Goal: Information Seeking & Learning: Find specific page/section

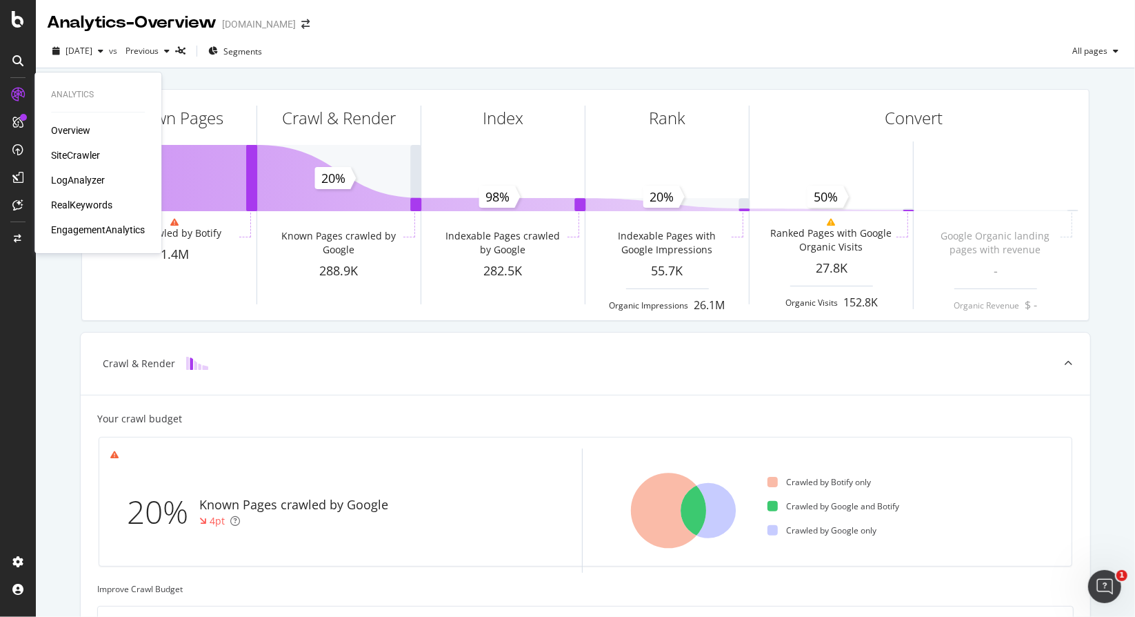
click at [89, 177] on div "LogAnalyzer" at bounding box center [78, 180] width 54 height 14
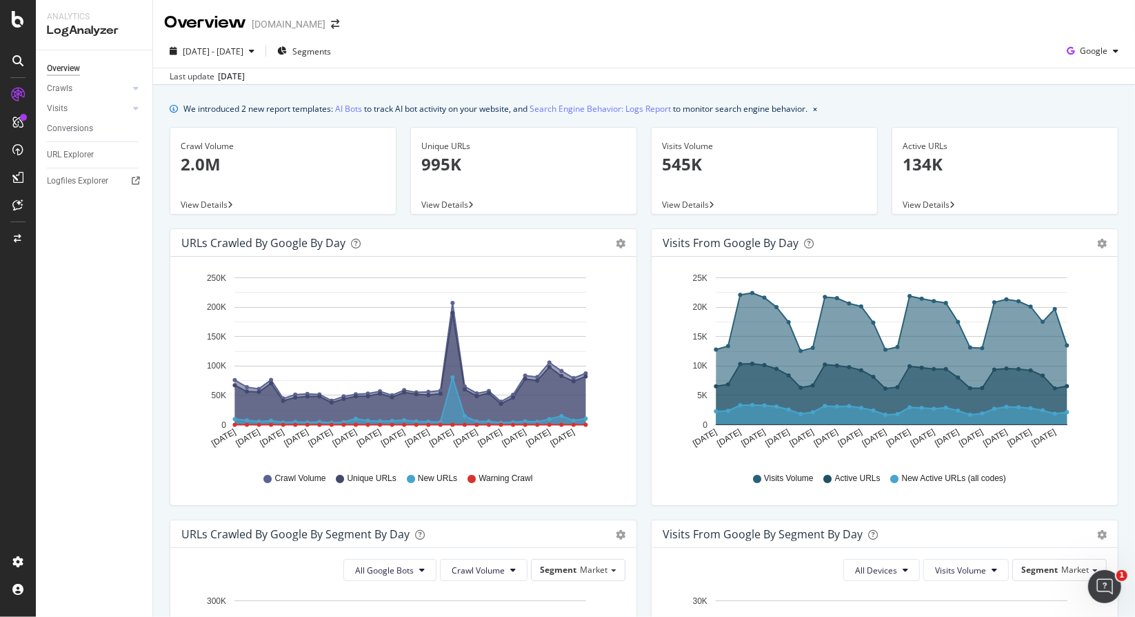
click at [72, 253] on div "Overview Crawls Daily Distribution Segments Distribution HTTP Codes Resources V…" at bounding box center [94, 333] width 117 height 566
click at [73, 314] on div "Overview Crawls Daily Distribution Segments Distribution HTTP Codes Resources V…" at bounding box center [94, 333] width 117 height 566
click at [63, 155] on div "URL Explorer" at bounding box center [70, 155] width 47 height 14
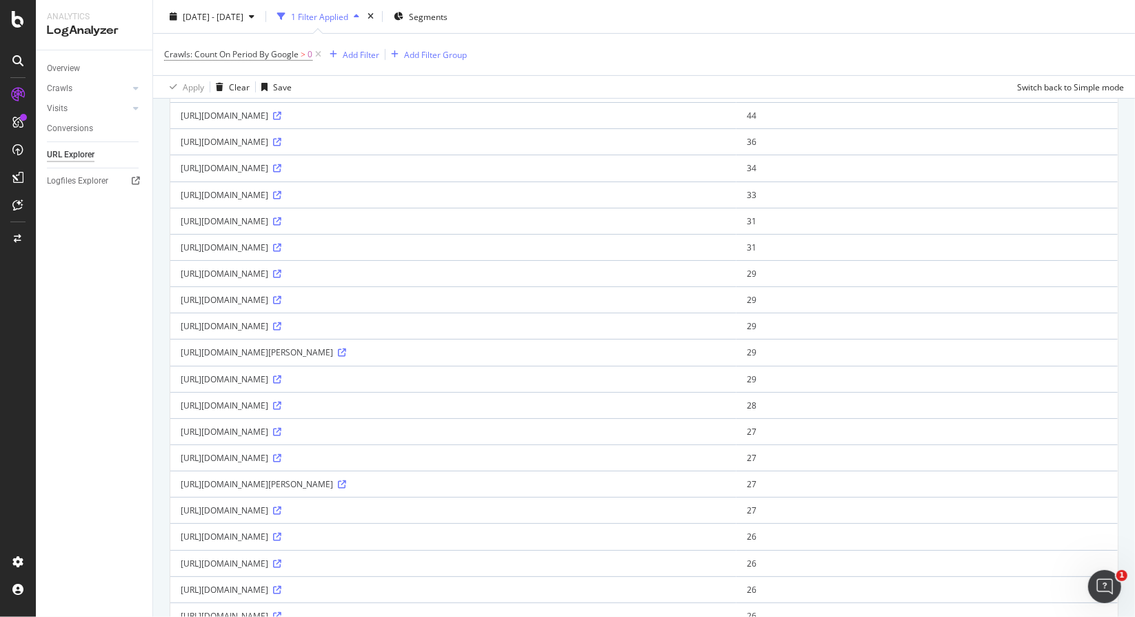
scroll to position [159, 0]
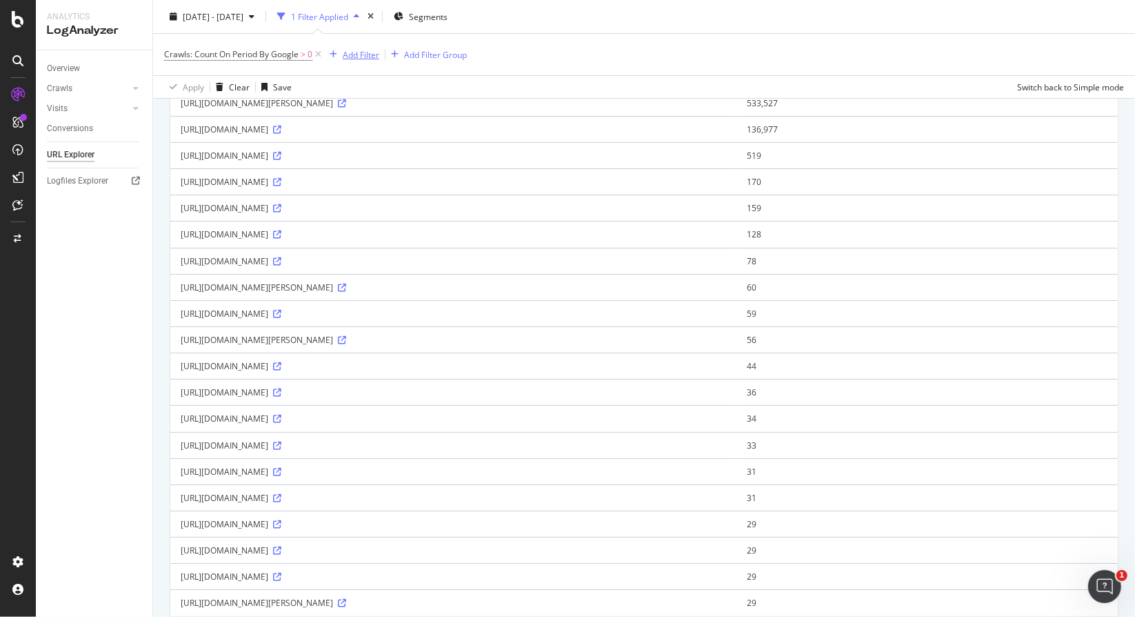
click at [368, 47] on div "Add Filter" at bounding box center [351, 54] width 55 height 15
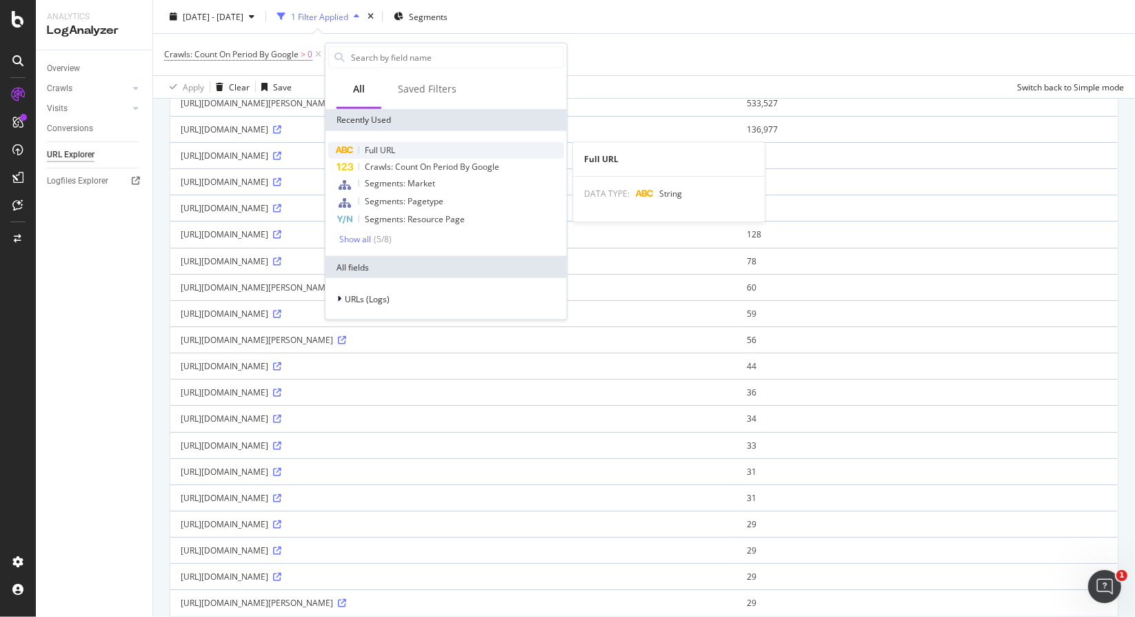
click at [385, 153] on span "Full URL" at bounding box center [380, 150] width 30 height 12
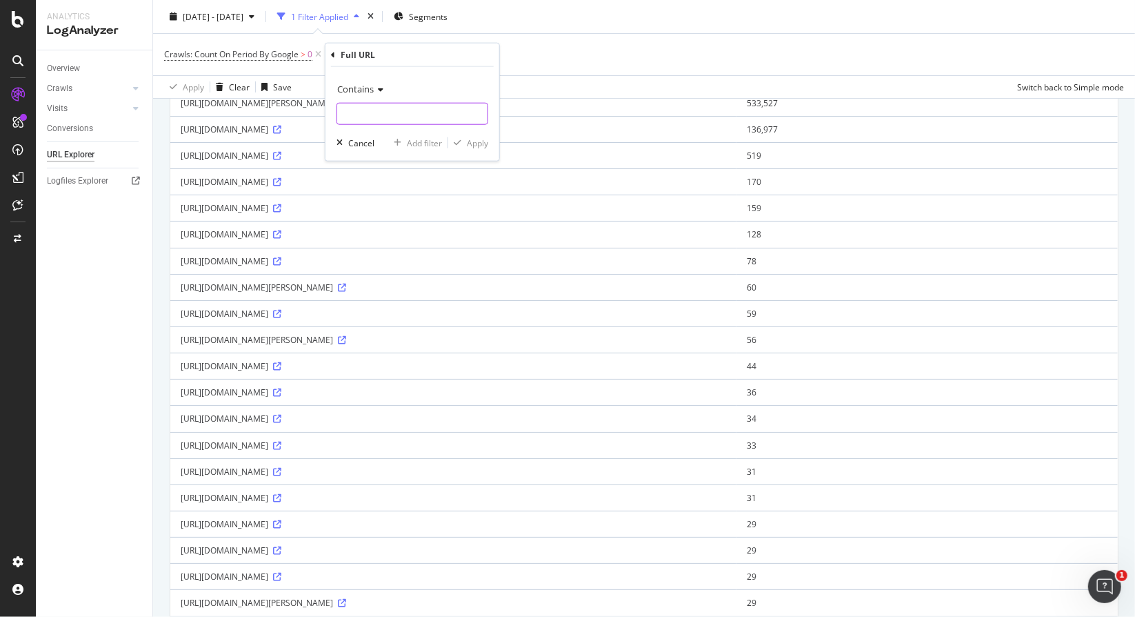
click at [372, 106] on input "text" at bounding box center [412, 114] width 150 height 22
type input "?"
click at [480, 138] on div "Apply" at bounding box center [477, 143] width 21 height 12
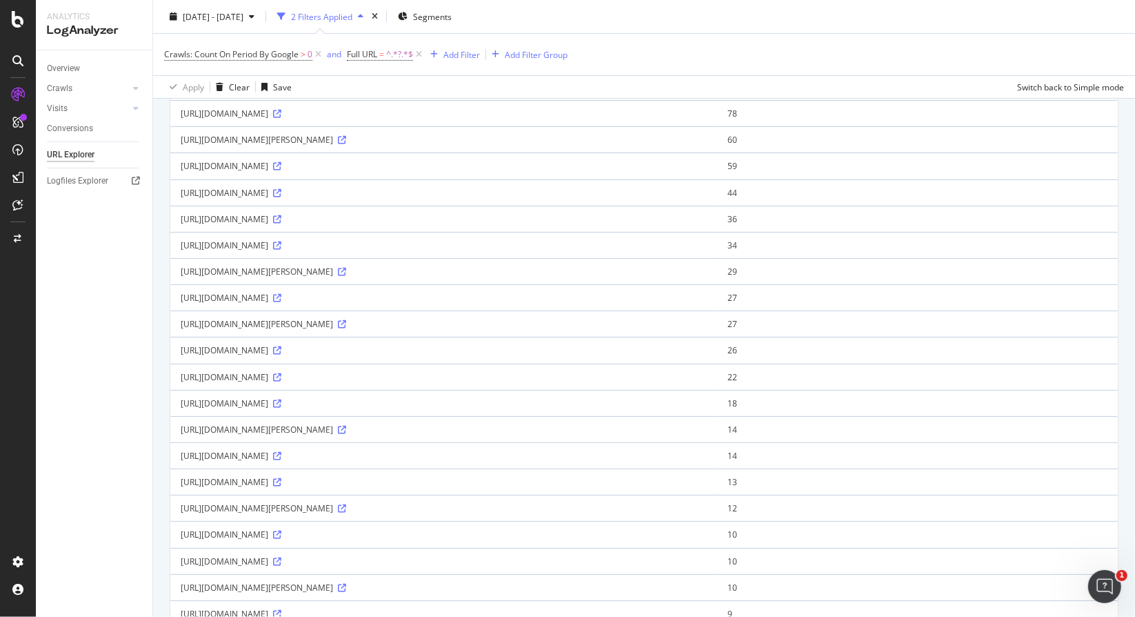
scroll to position [414, 0]
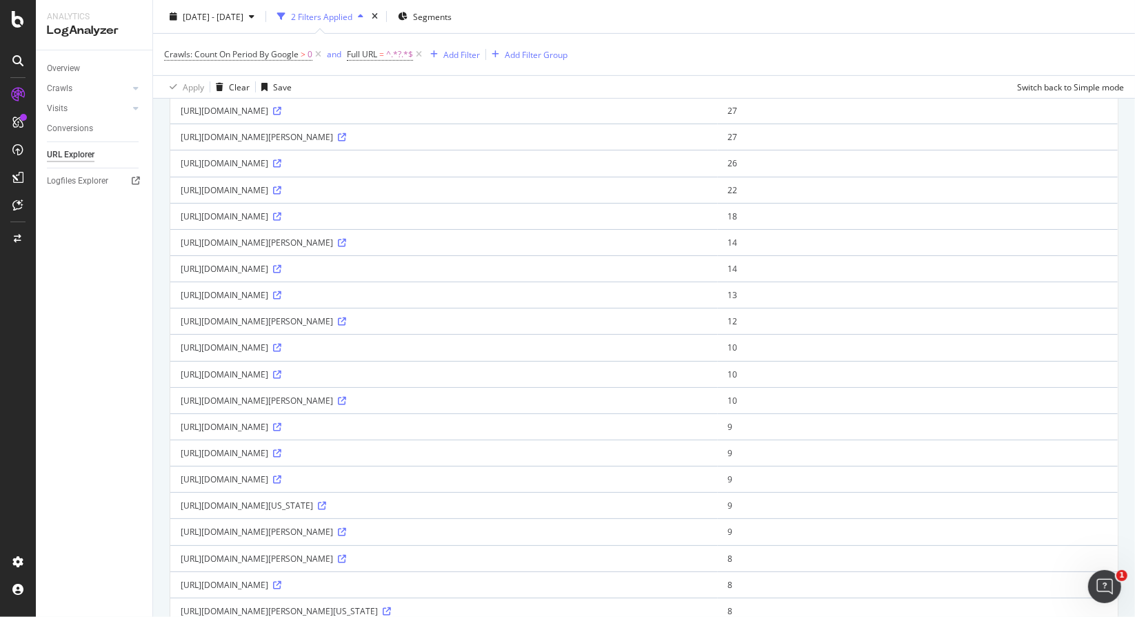
drag, startPoint x: 292, startPoint y: 371, endPoint x: 335, endPoint y: 371, distance: 42.1
click at [335, 327] on div "https://www.bark.com/en/us/coe-badge/GdOG/?version=2.0&callback=Bark.sellers.ba…" at bounding box center [444, 321] width 527 height 12
click at [310, 327] on div "https://www.bark.com/en/us/coe-badge/GdOG/?version=2.0&callback=Bark.sellers.ba…" at bounding box center [444, 321] width 527 height 12
drag, startPoint x: 295, startPoint y: 376, endPoint x: 330, endPoint y: 376, distance: 35.2
click at [330, 327] on div "https://www.bark.com/en/us/coe-badge/GdOG/?version=2.0&callback=Bark.sellers.ba…" at bounding box center [444, 321] width 527 height 12
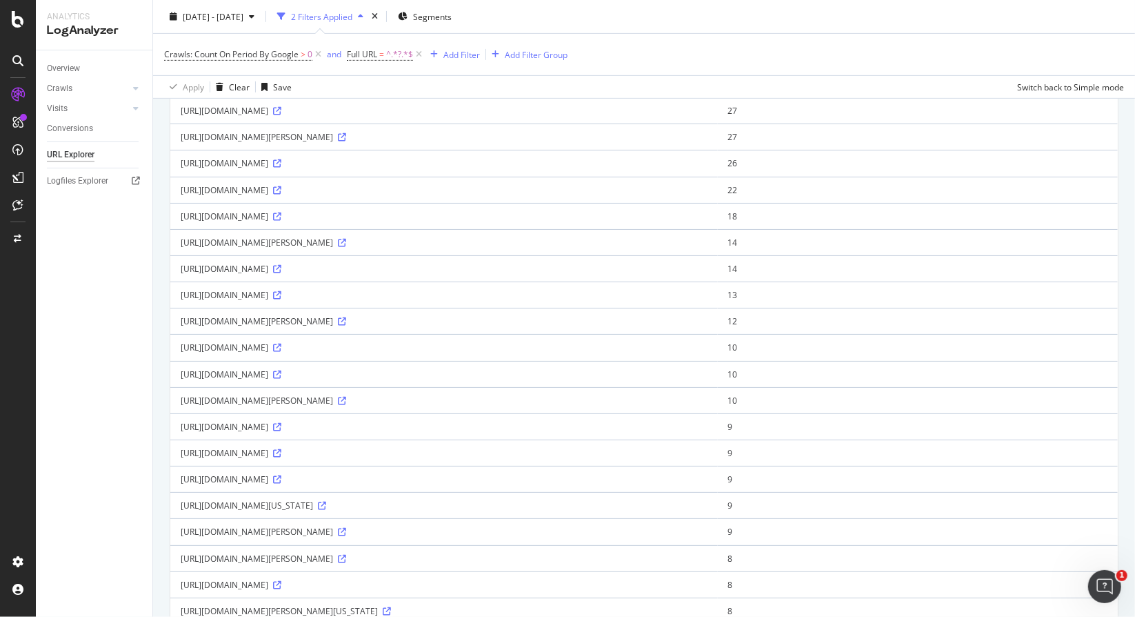
click at [293, 327] on div "https://www.bark.com/en/us/coe-badge/GdOG/?version=2.0&callback=Bark.sellers.ba…" at bounding box center [444, 321] width 527 height 12
drag, startPoint x: 292, startPoint y: 374, endPoint x: 339, endPoint y: 372, distance: 46.9
click at [339, 327] on div "https://www.bark.com/en/us/coe-badge/GdOG/?version=2.0&callback=Bark.sellers.ba…" at bounding box center [444, 321] width 527 height 12
copy div "coe-badge/"
drag, startPoint x: 269, startPoint y: 401, endPoint x: 328, endPoint y: 395, distance: 59.6
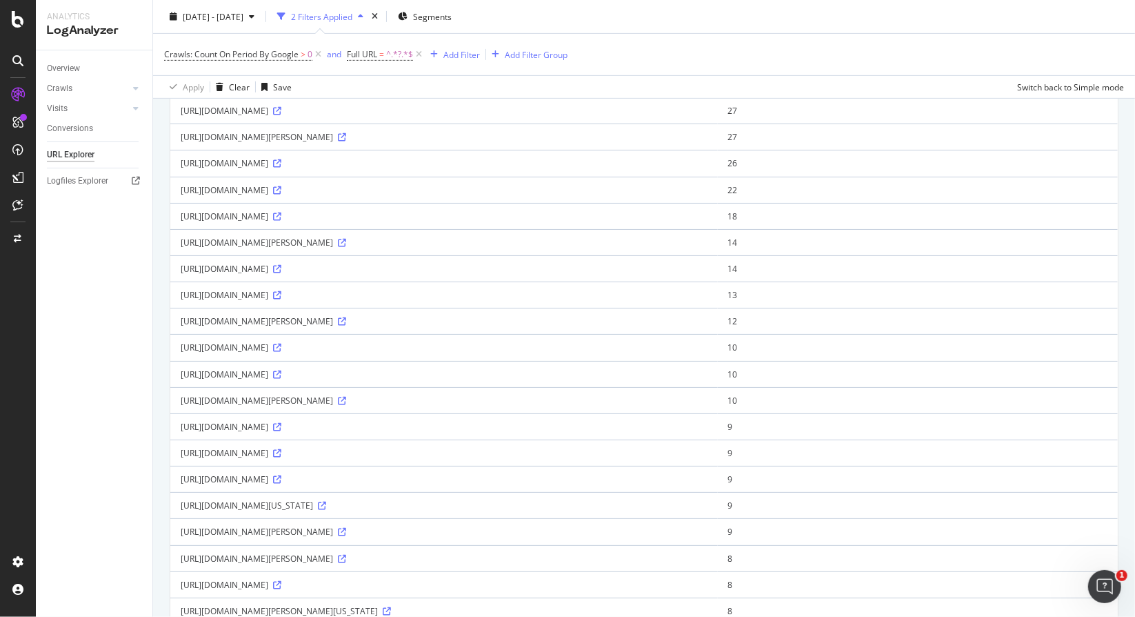
click at [328, 353] on div "https://www.bark.com/reviews-badge/j8EzK/?version=2.0&callback=Bark.sellers.bar…" at bounding box center [444, 347] width 527 height 12
copy div "reviews-badge/"
drag, startPoint x: 272, startPoint y: 271, endPoint x: 297, endPoint y: 271, distance: 24.8
click at [297, 222] on div "https://www.bark.com/verified-badge/7P39b/?version=3.0&callback=Bark.sellers.ba…" at bounding box center [444, 216] width 527 height 12
click at [287, 222] on div "https://www.bark.com/verified-badge/7P39b/?version=3.0&callback=Bark.sellers.ba…" at bounding box center [444, 216] width 527 height 12
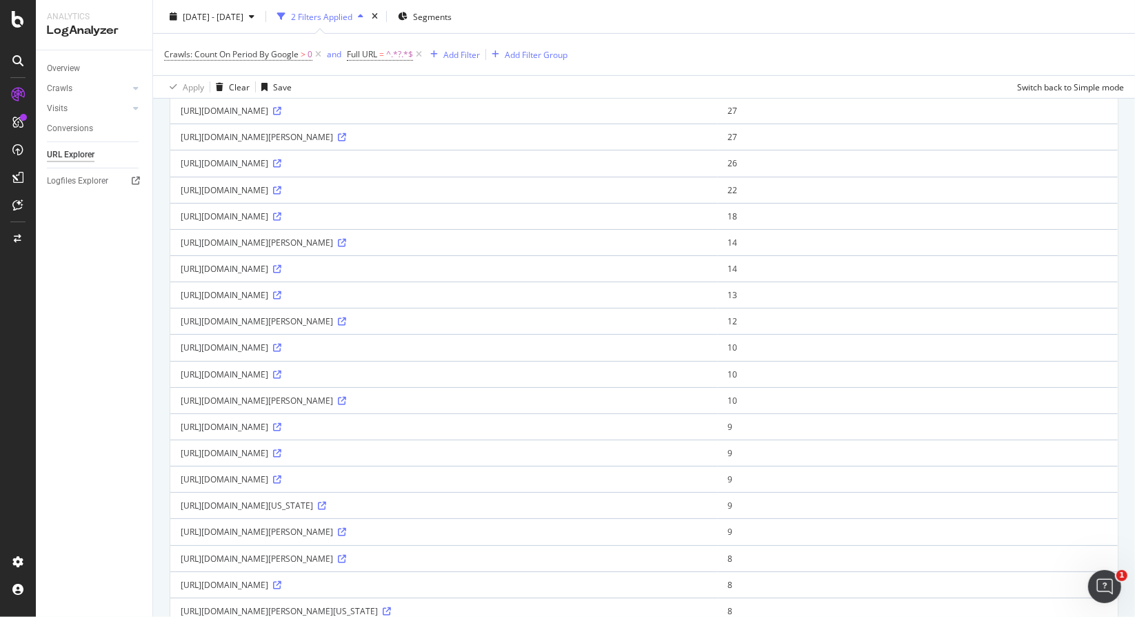
drag, startPoint x: 268, startPoint y: 272, endPoint x: 329, endPoint y: 272, distance: 61.4
click at [329, 222] on div "https://www.bark.com/verified-badge/7P39b/?version=3.0&callback=Bark.sellers.ba…" at bounding box center [444, 216] width 527 height 12
copy div "/verified-badge/"
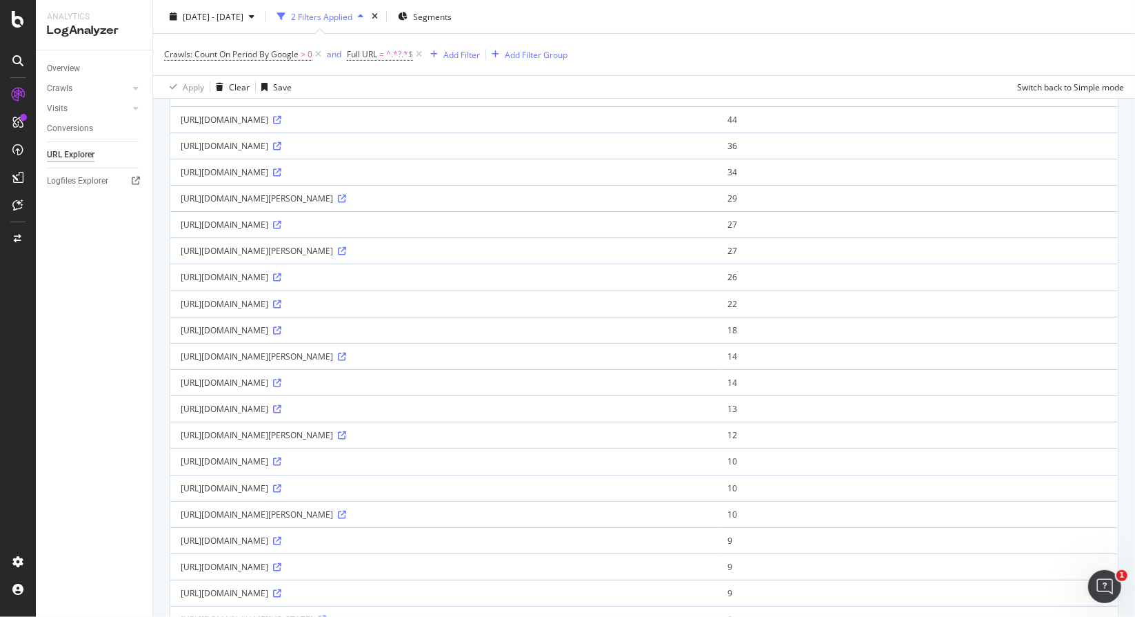
scroll to position [276, 0]
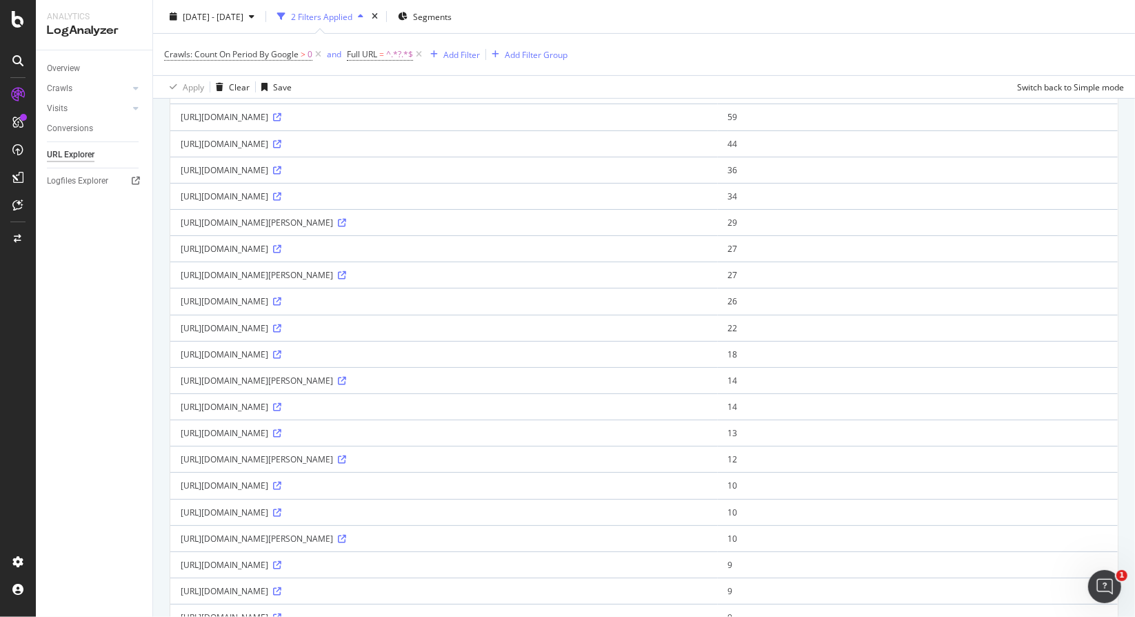
drag, startPoint x: 267, startPoint y: 344, endPoint x: 329, endPoint y: 344, distance: 62.1
click at [329, 307] on div "https://www.bark.com/verified-badge/gNV4Q/?version=3.0&callback=Bark.sellers.ba…" at bounding box center [444, 301] width 527 height 12
copy div "/verified-badge/"
drag, startPoint x: 265, startPoint y: 293, endPoint x: 312, endPoint y: 291, distance: 47.6
click at [312, 255] on div "https://www.bark.com/pro-badge/XNbyG/?version=3.0&callback=Bark.sellers.barkBad…" at bounding box center [444, 249] width 527 height 12
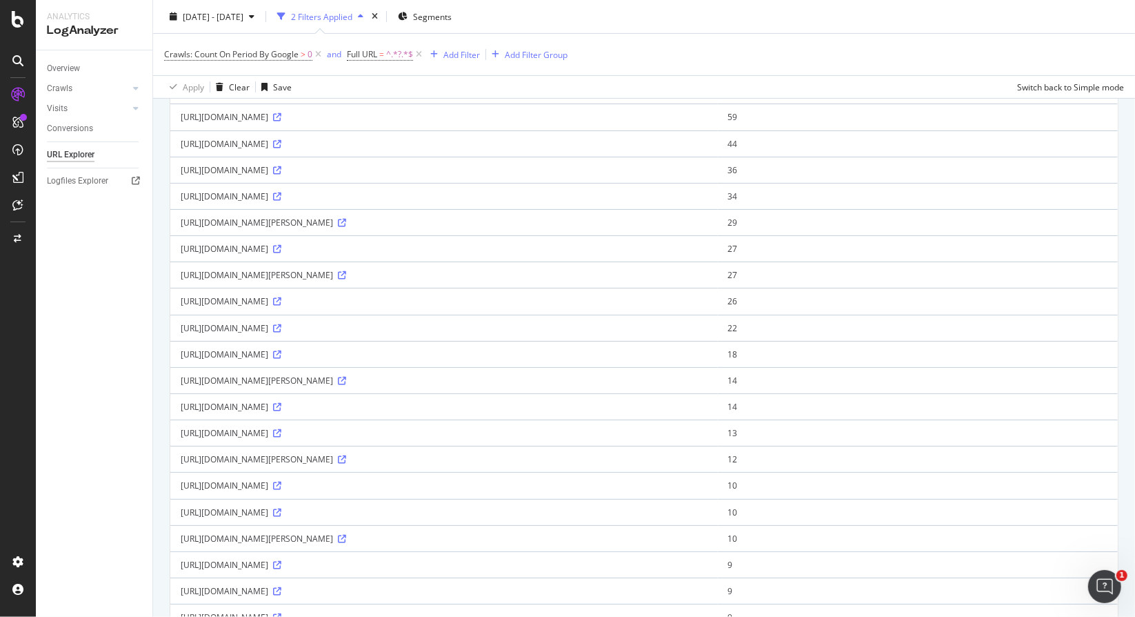
copy div "/pro-badge/"
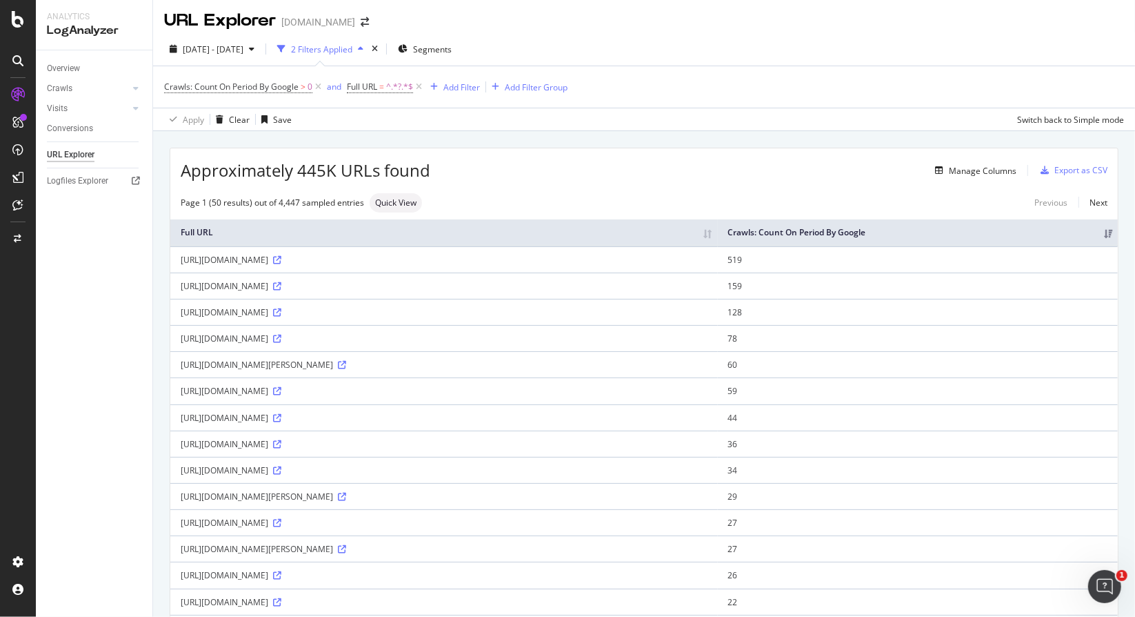
scroll to position [0, 0]
click at [1085, 202] on link "Next" at bounding box center [1093, 205] width 29 height 20
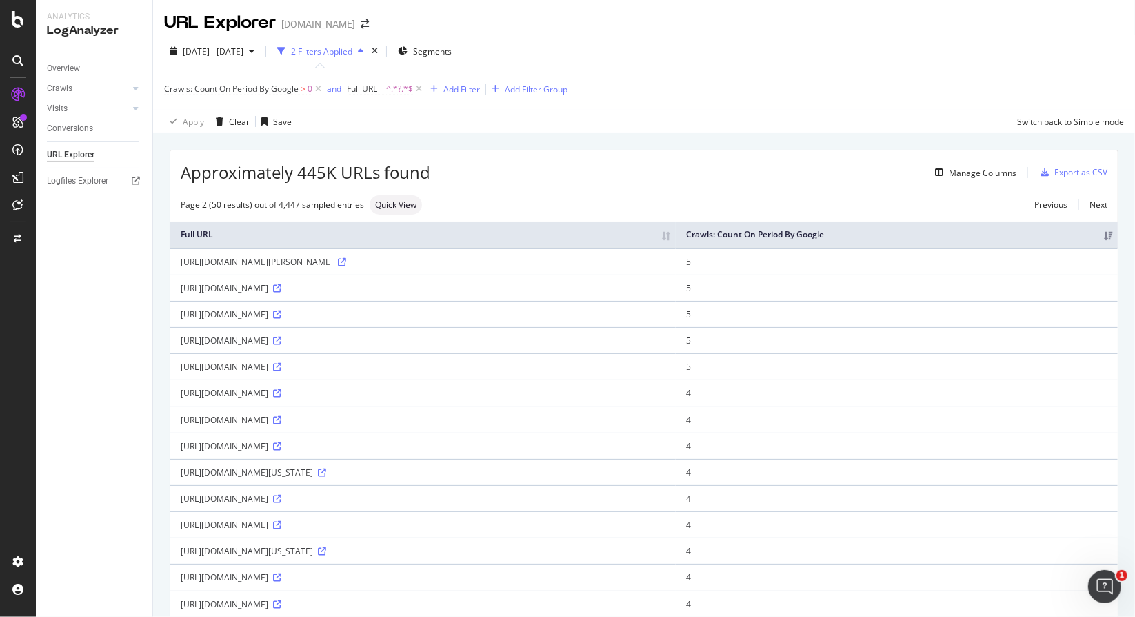
drag, startPoint x: 375, startPoint y: 337, endPoint x: 431, endPoint y: 340, distance: 56.0
click at [431, 320] on div "https://www.bark.com/en/ca/how-it-works/sellers/?nrfp=true&cid=1448624767&aid=5…" at bounding box center [423, 314] width 485 height 12
copy div "?nrfp=true&cid"
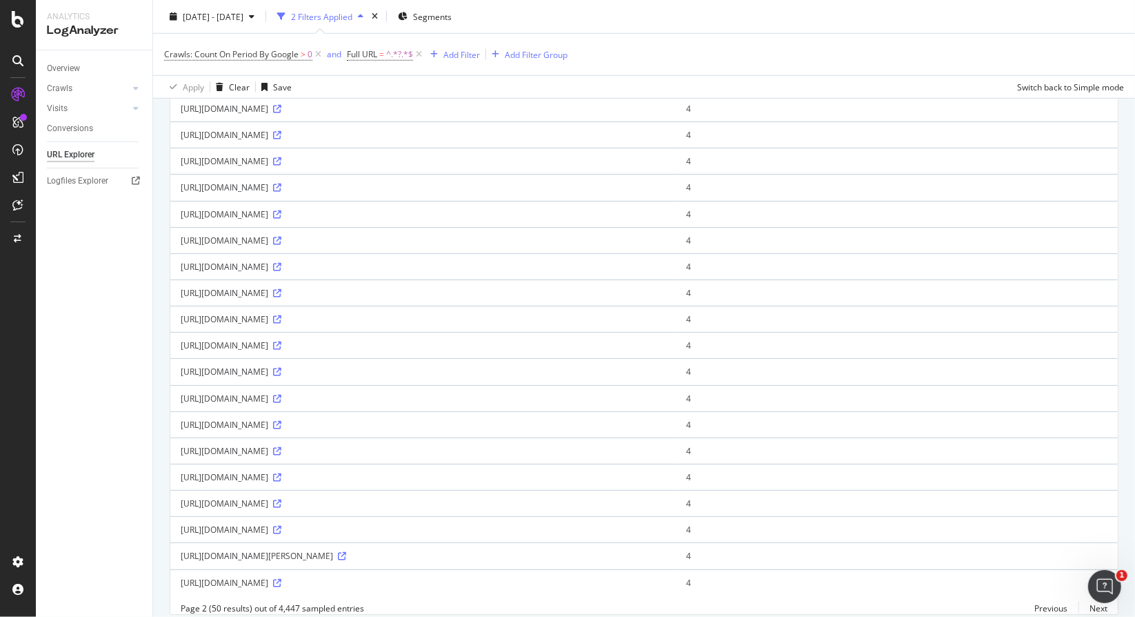
scroll to position [1035, 0]
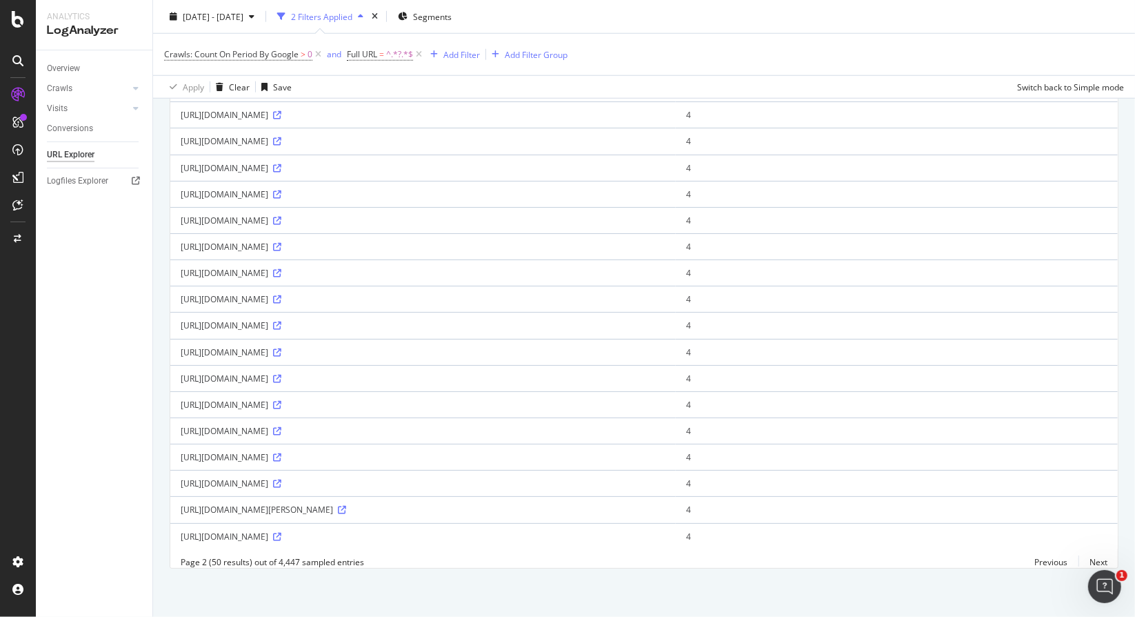
drag, startPoint x: 352, startPoint y: 415, endPoint x: 389, endPoint y: 412, distance: 36.7
click at [389, 121] on div "https://www.bark.com/en/in/sellers/pricing/?msockid=2cd5aa1ffcef614e21d3bf62fd0…" at bounding box center [423, 115] width 485 height 12
copy div "msockid="
drag, startPoint x: 360, startPoint y: 490, endPoint x: 490, endPoint y: 489, distance: 129.7
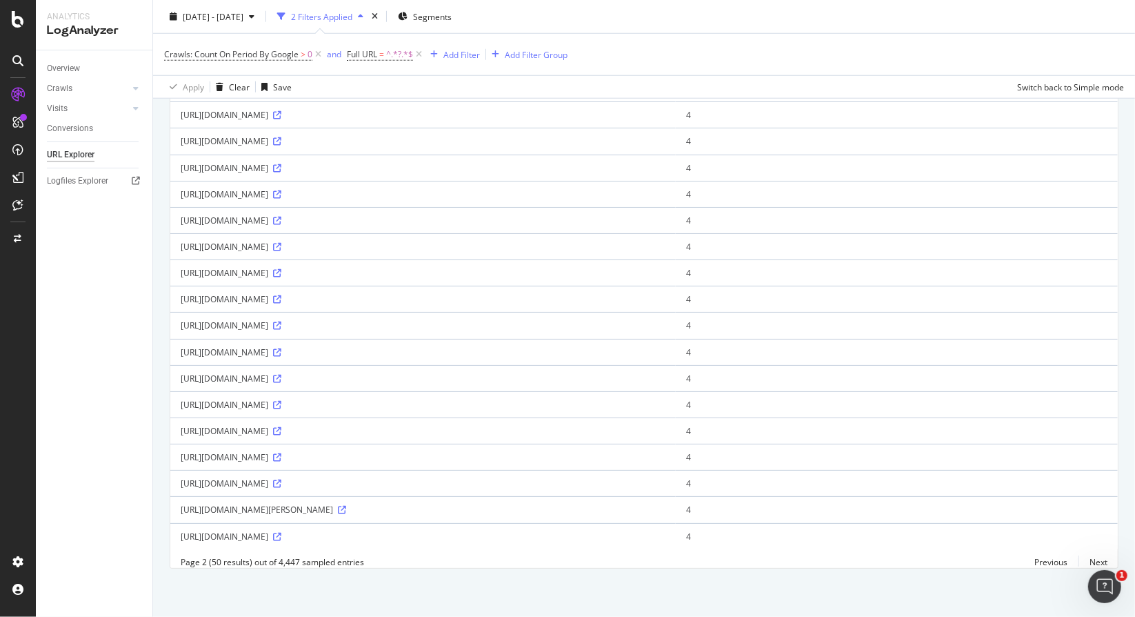
click at [490, 504] on div "https://www.bark.com/en/ie/reflexology/kerry/?popup=true&ampsrc=getquotes" at bounding box center [423, 510] width 485 height 12
copy div "?popup=true&ampsrc=getquotes"
click at [1080, 557] on link "Next" at bounding box center [1093, 562] width 29 height 20
drag, startPoint x: 464, startPoint y: 347, endPoint x: 521, endPoint y: 343, distance: 58.1
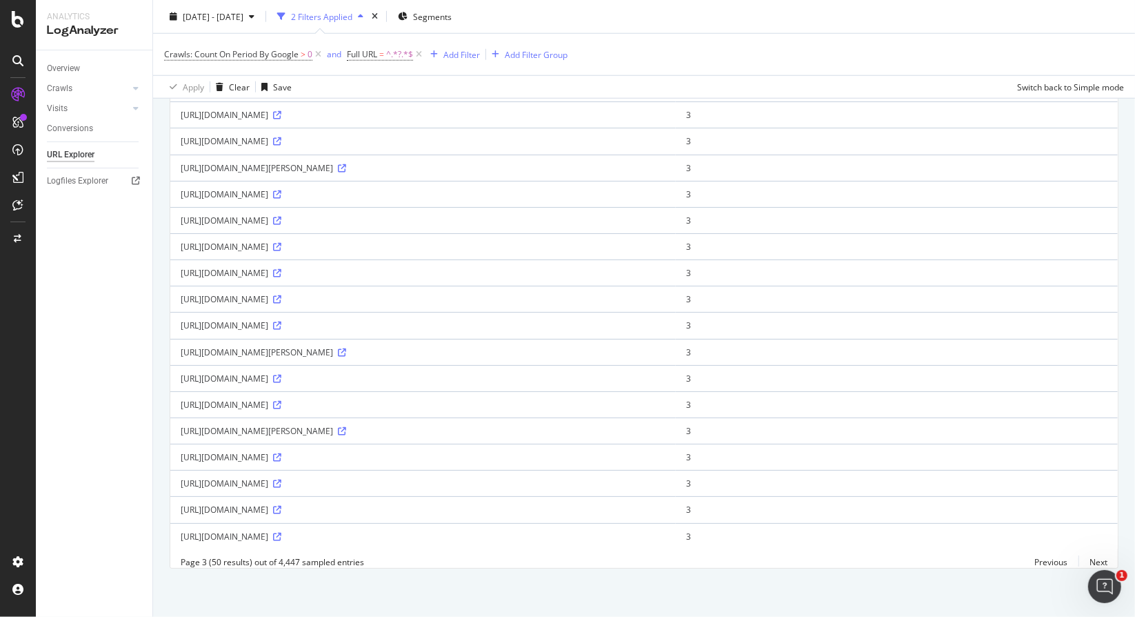
click at [521, 200] on div "https://www.bark.com/en/company/dex-new-york-cosmetics--inc-/qz38B/?amp_contact…" at bounding box center [423, 194] width 485 height 12
copy div "?amp_contact="
click at [1079, 559] on link "Next" at bounding box center [1093, 562] width 29 height 20
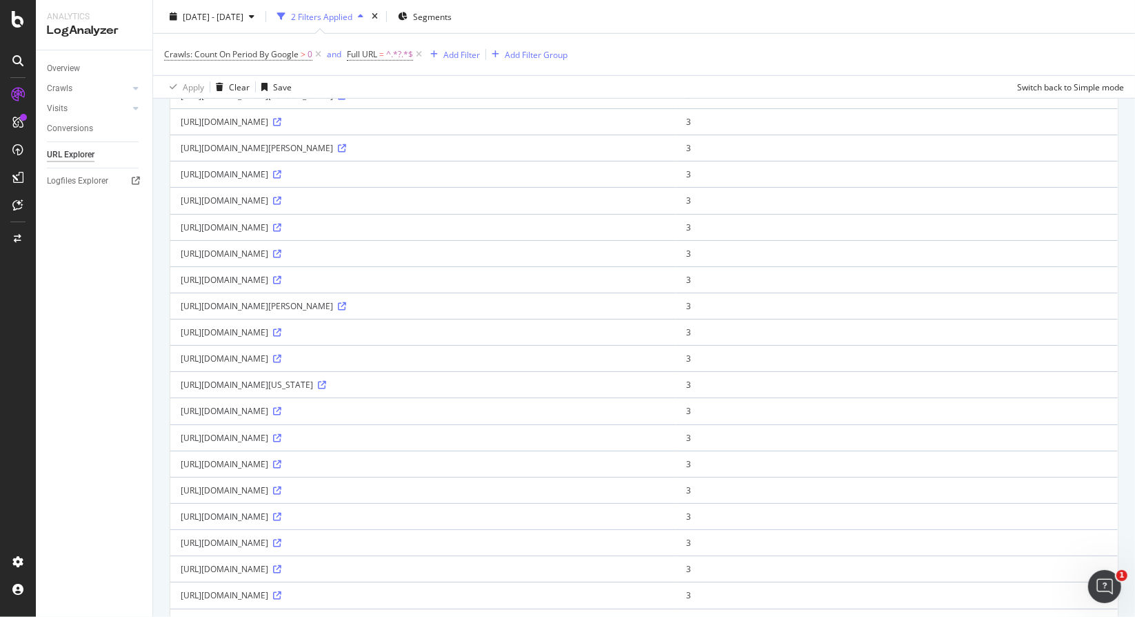
scroll to position [759, 0]
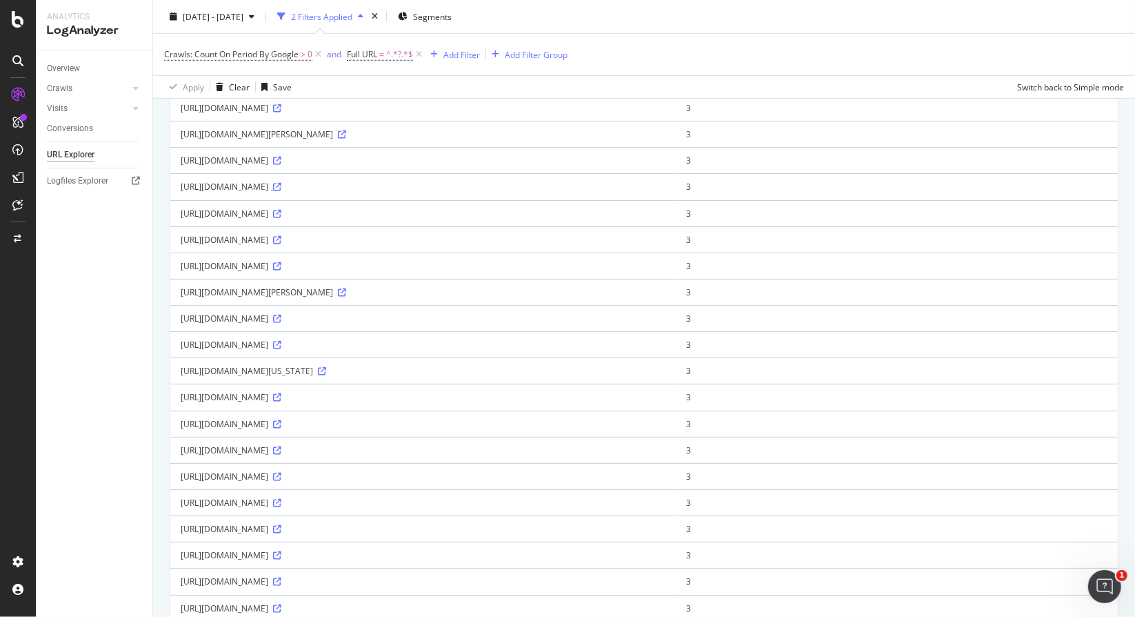
click at [281, 191] on icon at bounding box center [277, 187] width 8 height 8
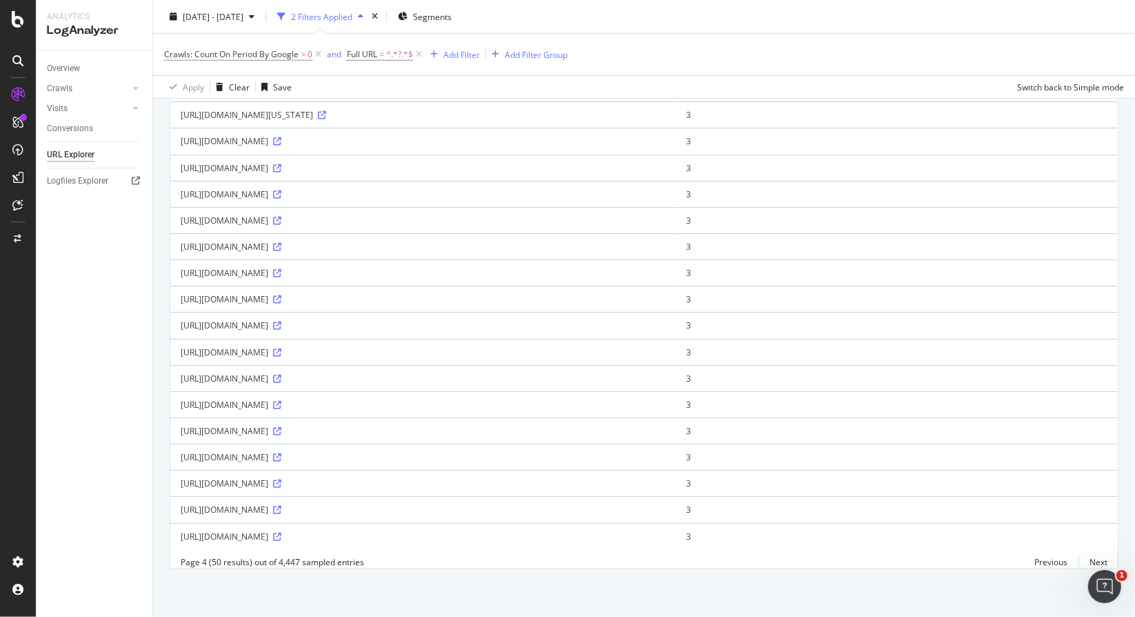
scroll to position [1386, 0]
